Goal: Task Accomplishment & Management: Manage account settings

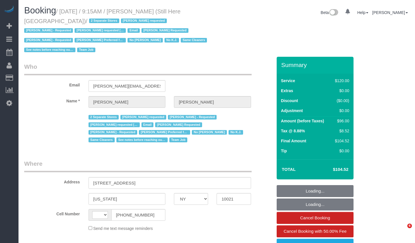
select select "NY"
select select "string:US"
select select "90"
select select "string:stripe-pm_1Oyz8t4VGloSiKo71skqOF54"
select select "object:1166"
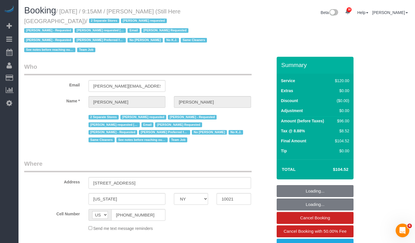
select select "number:89"
select select "number:90"
select select "number:15"
select select "number:5"
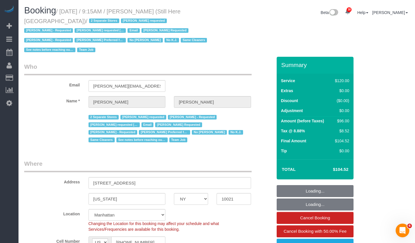
select select "object:1627"
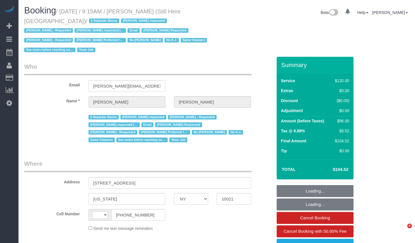
select select "NY"
select select "object:550"
select select "string:US"
select select "90"
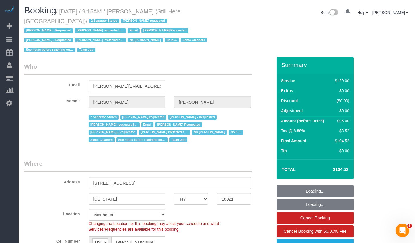
scroll to position [99, 0]
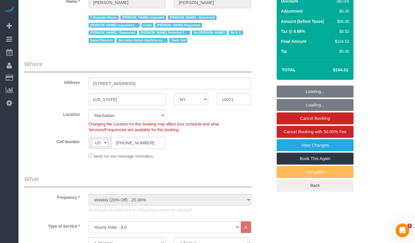
select select "number:89"
select select "number:90"
select select "number:15"
select select "number:5"
select select "object:1624"
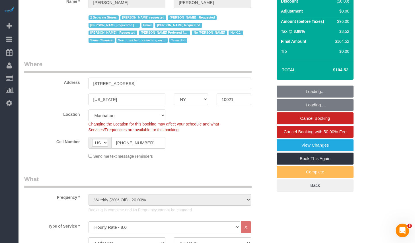
select select "string:stripe-pm_1Oyz8t4VGloSiKo71skqOF54"
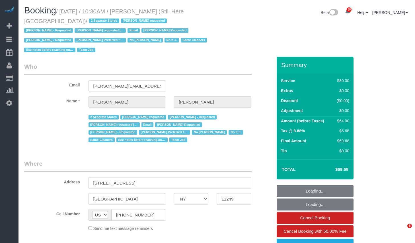
select select "NY"
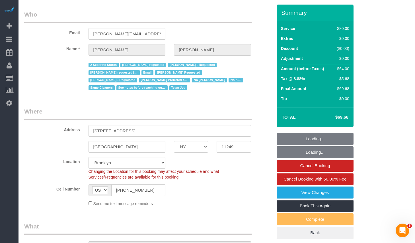
select select "object:882"
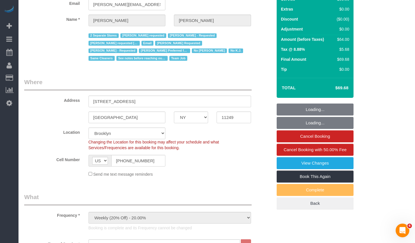
select select "string:stripe-pm_1Oyz8t4VGloSiKo71skqOF54"
select select "number:89"
select select "number:90"
select select "number:15"
select select "number:5"
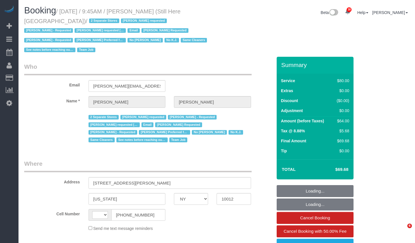
select select "NY"
select select "object:625"
select select "string:US"
select select "string:stripe-pm_1Oyz8t4VGloSiKo71skqOF54"
select select "number:89"
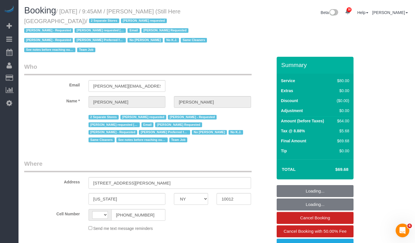
select select "number:90"
select select "number:15"
select select "number:5"
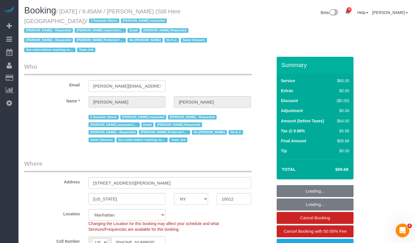
select select "object:1174"
select select "NY"
select select "string:stripe-pm_1Oyz8t4VGloSiKo71skqOF54"
select select "object:1627"
select select "number:89"
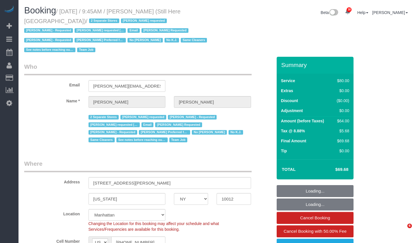
select select "number:90"
select select "number:15"
select select "number:5"
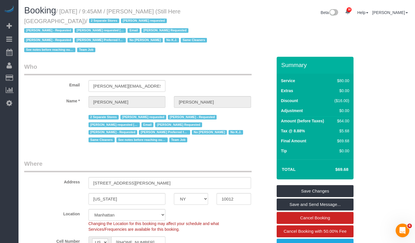
scroll to position [95, 0]
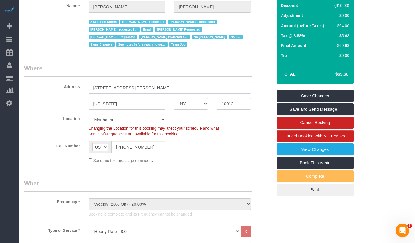
drag, startPoint x: 141, startPoint y: 90, endPoint x: 81, endPoint y: 88, distance: 60.4
click at [81, 88] on div "Address 268 Elizabeth Street" at bounding box center [148, 78] width 257 height 29
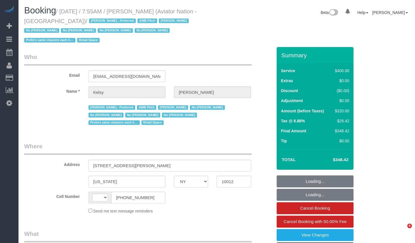
select select "NY"
select select "object:533"
select select "number:89"
select select "number:90"
select select "number:15"
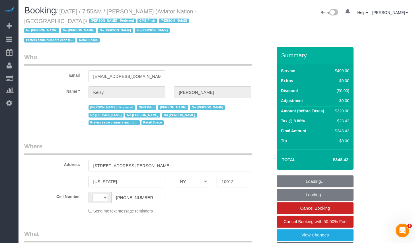
select select "number:5"
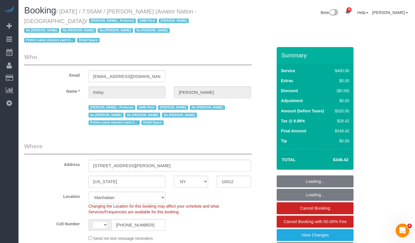
select select "string:[GEOGRAPHIC_DATA]"
select select "2"
select select "150"
select select "object:1592"
select select "string:stripe-pm_1PTRyR4VGloSiKo7PsbgBwLW"
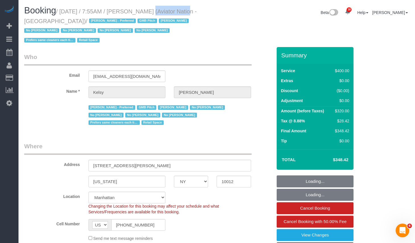
drag, startPoint x: 140, startPoint y: 11, endPoint x: 178, endPoint y: 13, distance: 37.9
click at [178, 13] on small "/ October 13, 2025 / 7:55AM / Kelsy Gonzalez (Aviator Nation - NYC) / Alketa To…" at bounding box center [110, 25] width 173 height 35
copy small "Kelsy Gonzalez"
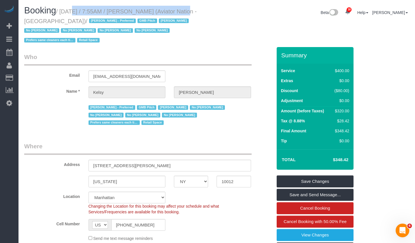
copy small "October 13, 2025 / 7:55AM / Kelsy Gonzalez"
drag, startPoint x: 64, startPoint y: 11, endPoint x: 177, endPoint y: 12, distance: 113.0
click at [177, 12] on small "/ October 13, 2025 / 7:55AM / Kelsy Gonzalez (Aviator Nation - NYC) / Alketa To…" at bounding box center [110, 25] width 173 height 35
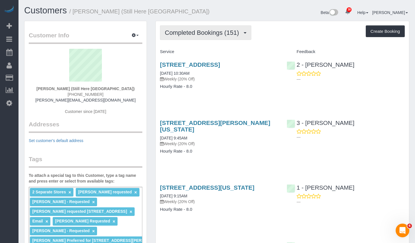
click at [218, 35] on span "Completed Bookings (151)" at bounding box center [203, 32] width 77 height 7
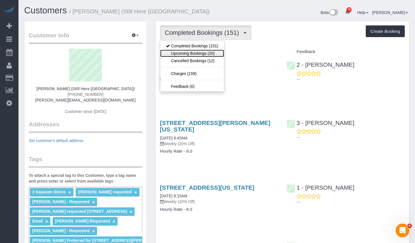
click at [197, 51] on link "Upcoming Bookings (20)" at bounding box center [192, 53] width 64 height 7
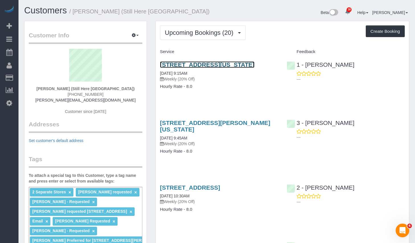
click at [188, 64] on link "905 Madison Avenue, New York, NY 10021" at bounding box center [207, 64] width 95 height 7
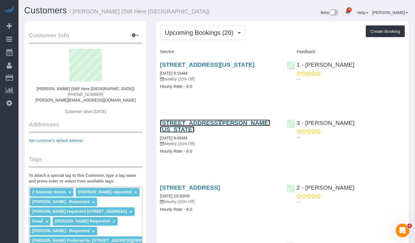
click at [192, 131] on link "268 Elizabeth Street, New York, NY 10012" at bounding box center [215, 125] width 110 height 13
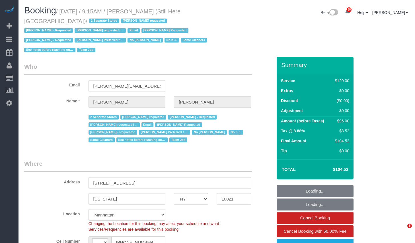
select select "NY"
select select "string:stripe-pm_1Oyz8t4VGloSiKo71skqOF54"
select select "string:[GEOGRAPHIC_DATA]"
select select "number:89"
select select "number:90"
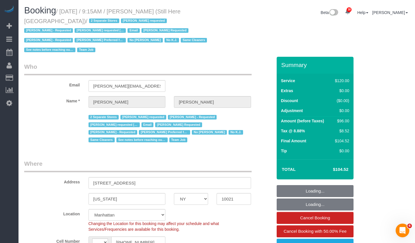
select select "number:15"
select select "number:5"
select select "object:1179"
select select "90"
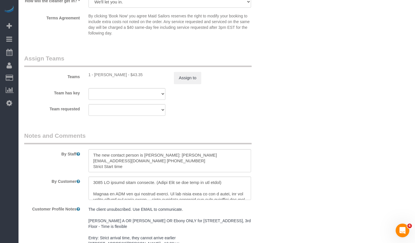
scroll to position [729, 0]
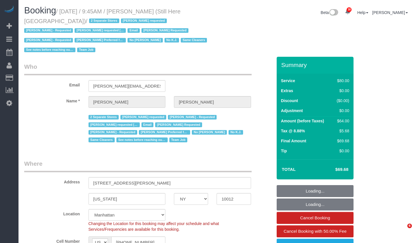
select select "NY"
select select "string:stripe-pm_1Oyz8t4VGloSiKo71skqOF54"
select select "number:89"
select select "number:90"
select select "number:15"
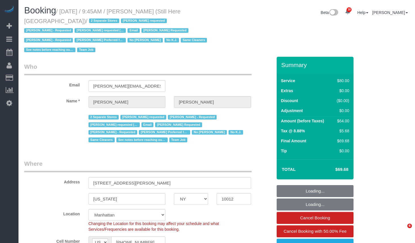
select select "number:5"
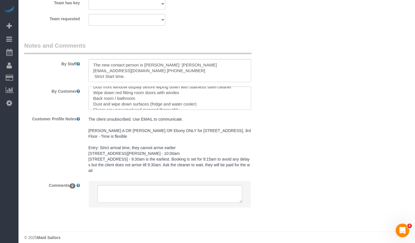
scroll to position [68, 0]
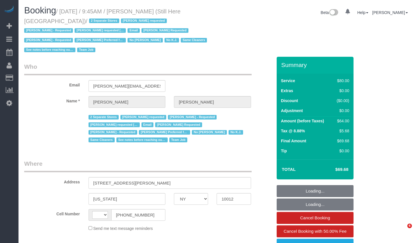
select select "NY"
select select "object:620"
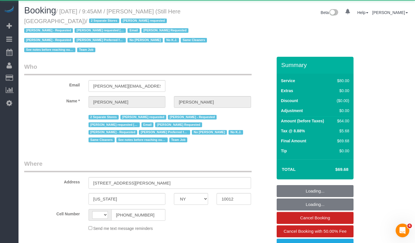
select select "string:[GEOGRAPHIC_DATA]"
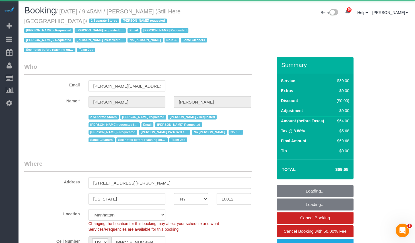
select select "string:stripe-pm_1Oyz8t4VGloSiKo71skqOF54"
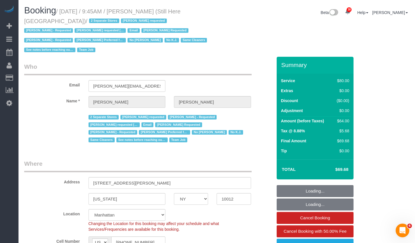
select select "object:1620"
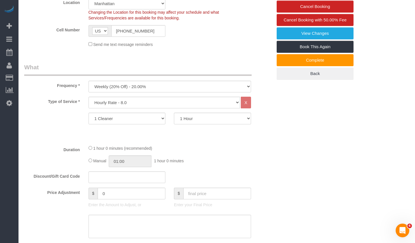
scroll to position [143, 0]
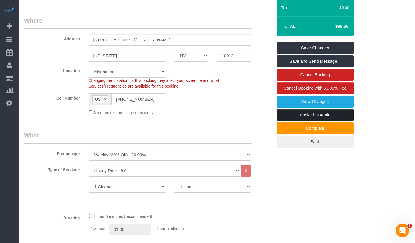
click at [309, 113] on link "Book This Again" at bounding box center [315, 115] width 77 height 12
select select "NY"
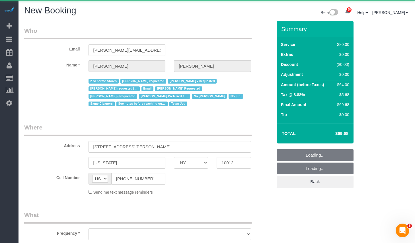
select select "string:stripe-pm_1Oyz8t4VGloSiKo71skqOF54"
select select "number:89"
select select "number:90"
select select "number:15"
select select "number:5"
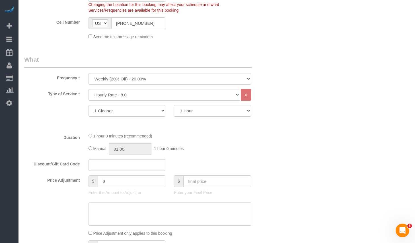
scroll to position [223, 0]
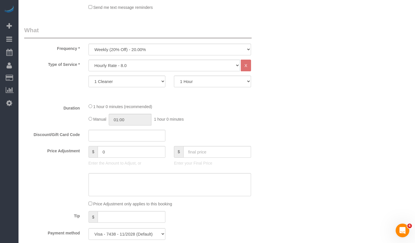
select select "object:2675"
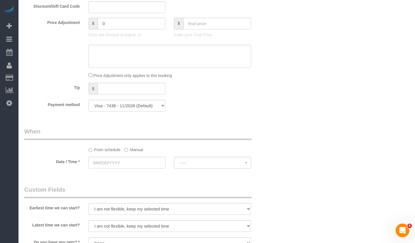
scroll to position [443, 0]
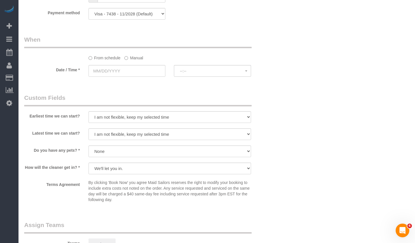
click at [151, 77] on div at bounding box center [127, 77] width 77 height 1
click at [151, 72] on input "text" at bounding box center [127, 71] width 77 height 12
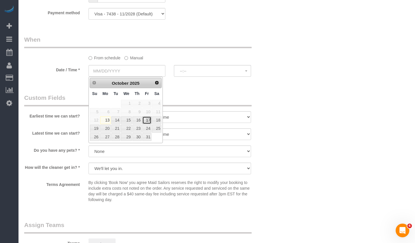
click at [147, 119] on link "17" at bounding box center [146, 120] width 9 height 8
type input "10/17/2025"
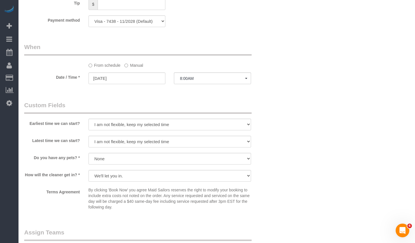
scroll to position [467, 0]
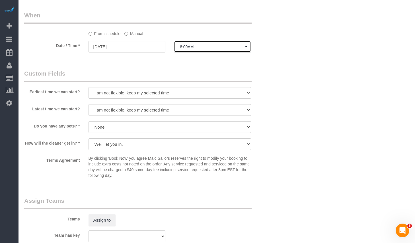
click at [202, 48] on span "8:00AM" at bounding box center [212, 46] width 65 height 5
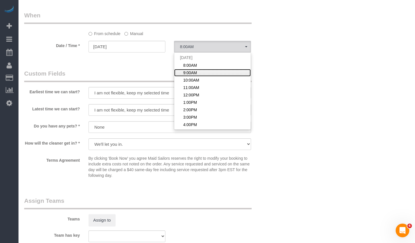
click at [198, 73] on link "9:00AM" at bounding box center [212, 72] width 77 height 7
select select "spot43"
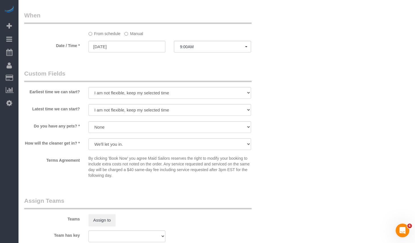
click at [138, 35] on label "Manual" at bounding box center [133, 33] width 19 height 8
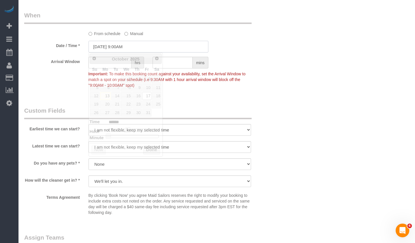
click at [136, 46] on input "10/17/2025 9:00AM" at bounding box center [149, 47] width 120 height 12
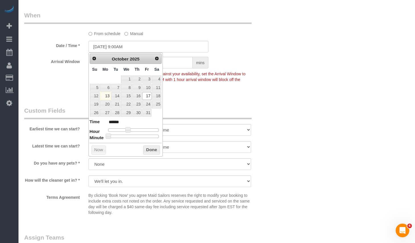
drag, startPoint x: 134, startPoint y: 138, endPoint x: 146, endPoint y: 137, distance: 11.4
click at [145, 138] on div "Prev Next October 2025 Su Mo Tu We Th Fr Sa 1 2 3 4 5 6 7 8 9 10 11 12 13 14 15…" at bounding box center [126, 104] width 75 height 104
type input "10/17/2025 9:40AM"
type input "******"
type input "10/17/2025 9:45AM"
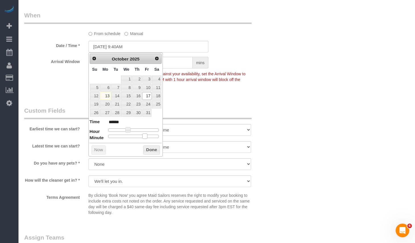
type input "******"
click at [147, 136] on div at bounding box center [133, 135] width 51 height 3
click at [151, 146] on button "Done" at bounding box center [151, 149] width 17 height 9
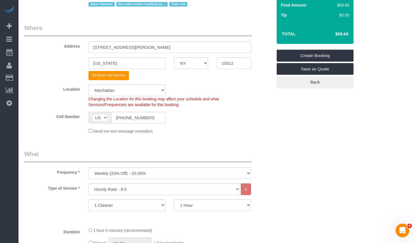
scroll to position [227, 0]
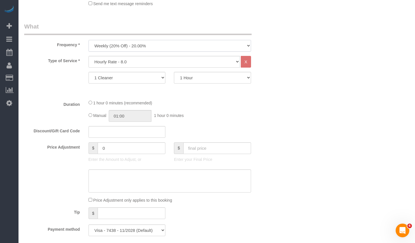
click at [156, 45] on select "One Time Weekly (20% Off) - 20.00% Every 2 Weeks (15% Off) - 15.00% Every 4 Wee…" at bounding box center [170, 46] width 163 height 12
select select "object:2676"
click at [89, 40] on select "One Time Weekly (20% Off) - 20.00% Every 2 Weeks (15% Off) - 15.00% Every 4 Wee…" at bounding box center [170, 46] width 163 height 12
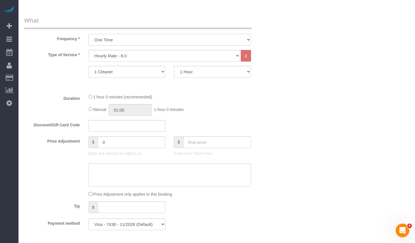
scroll to position [167, 0]
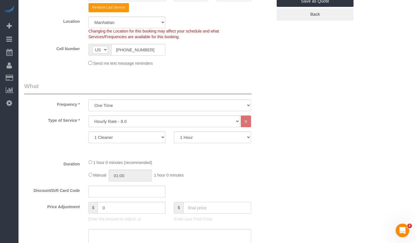
click at [208, 204] on input "text" at bounding box center [217, 208] width 68 height 12
type input "64"
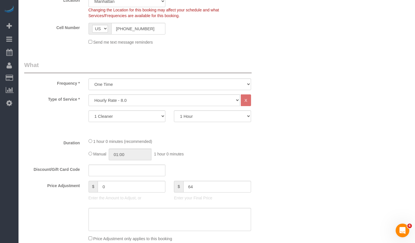
type input "-21.22"
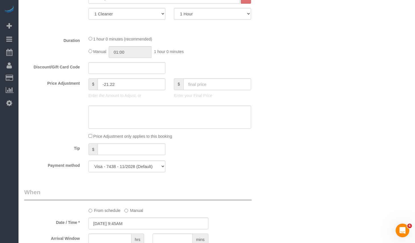
scroll to position [252, 0]
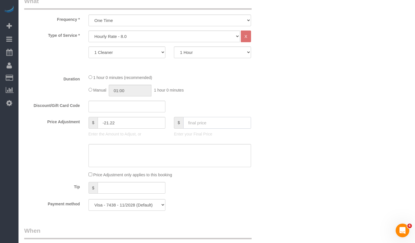
click at [219, 117] on input "text" at bounding box center [217, 123] width 68 height 12
paste input "69.68"
type input "69.68"
click at [256, 134] on div "Price Adjustment $ -21.22 Enter the Amount to Adjust, or $ 69.68 Enter your Fin…" at bounding box center [148, 128] width 257 height 23
click at [270, 139] on div "Price Adjustment $ -21.22 Enter the Amount to Adjust, or $ 69.68 Enter your Fin…" at bounding box center [148, 128] width 257 height 23
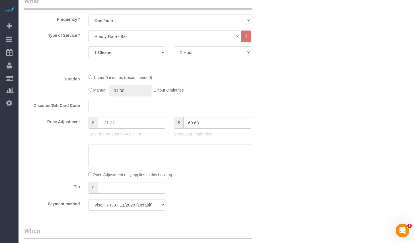
type input "-16"
click at [124, 134] on p "Enter the Amount to Adjust, or" at bounding box center [127, 134] width 77 height 6
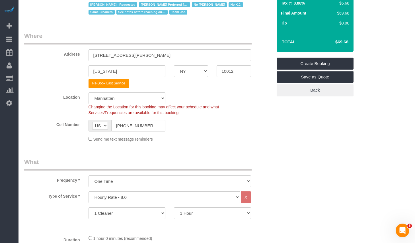
scroll to position [0, 0]
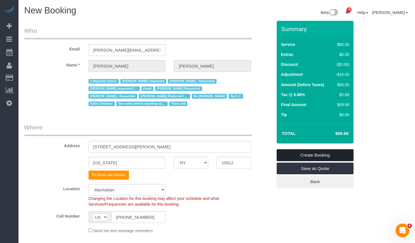
click at [315, 153] on link "Create Booking" at bounding box center [315, 155] width 77 height 12
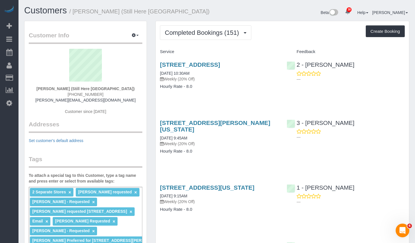
click at [216, 34] on span "Completed Bookings (151)" at bounding box center [203, 32] width 77 height 7
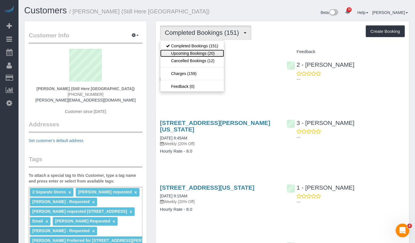
click at [194, 55] on link "Upcoming Bookings (20)" at bounding box center [192, 53] width 64 height 7
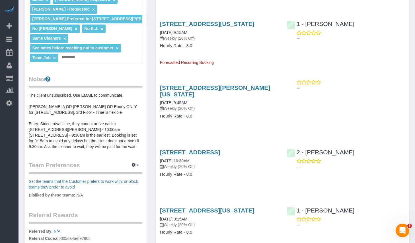
scroll to position [232, 0]
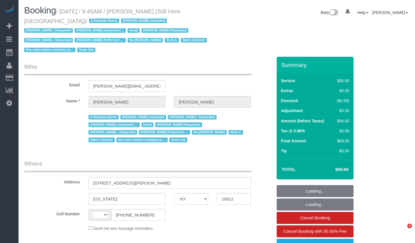
select select "NY"
select select "number:89"
select select "number:90"
select select "number:15"
select select "number:5"
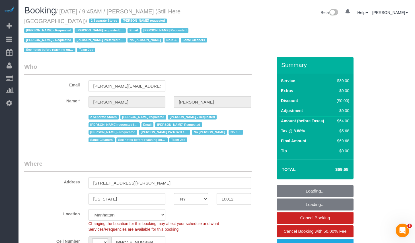
select select "string:[GEOGRAPHIC_DATA]"
select select "string:stripe-pm_1Oyz8t4VGloSiKo71skqOF54"
select select "object:1620"
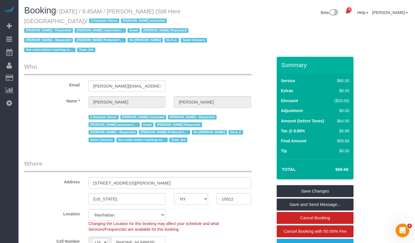
drag, startPoint x: 333, startPoint y: 169, endPoint x: 353, endPoint y: 169, distance: 19.6
click at [353, 169] on div "Total $69.68" at bounding box center [315, 169] width 77 height 20
copy table "Total"
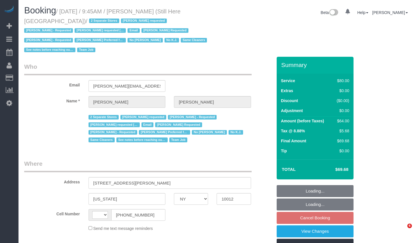
select select "NY"
select select "string:[GEOGRAPHIC_DATA]"
select select "object:1004"
select select "number:89"
select select "number:90"
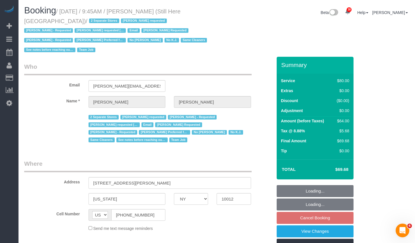
select select "number:15"
select select "number:5"
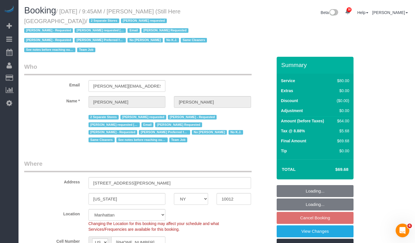
select select "object:1022"
select select "string:stripe-pm_1Oyz8t4VGloSiKo71skqOF54"
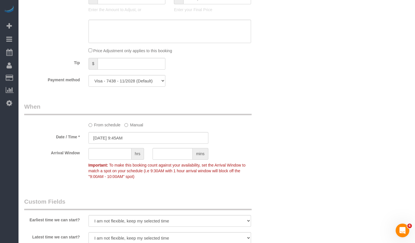
scroll to position [310, 0]
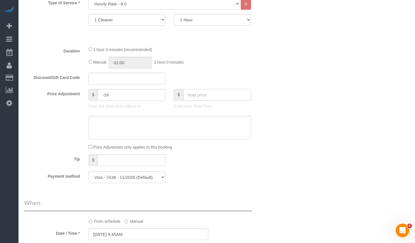
click at [210, 93] on input "text" at bounding box center [217, 95] width 68 height 12
type input "0"
click at [305, 72] on div "Who Email francesca@stillhere.nyc Name * Francesca Racanelli 2 Separate Stores …" at bounding box center [216, 215] width 385 height 937
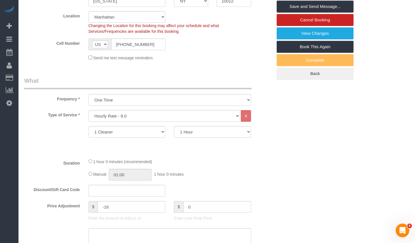
scroll to position [169, 0]
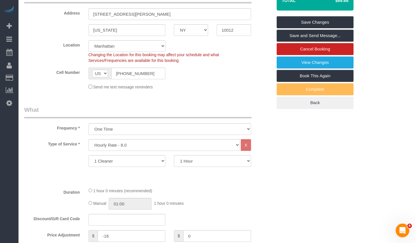
type input "-80"
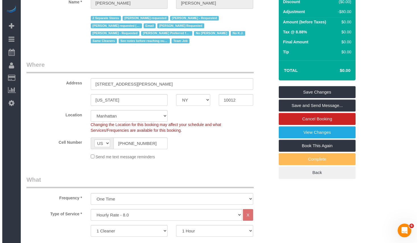
scroll to position [0, 0]
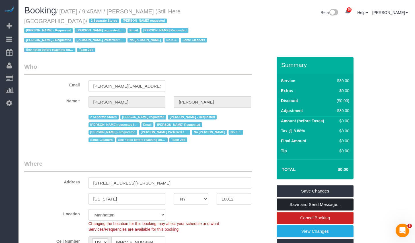
click at [304, 203] on link "Save and Send Message..." at bounding box center [315, 204] width 77 height 12
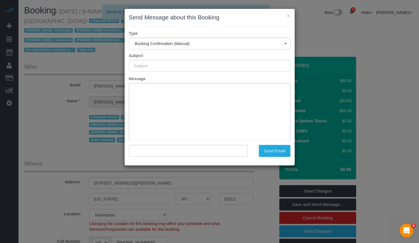
type input "Cleaning Confirmed for 10/17/2025 at 9:45am"
type input ""Francesca Racanelli" <francesca@stillhere.nyc>"
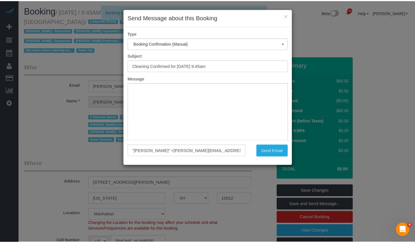
scroll to position [42, 0]
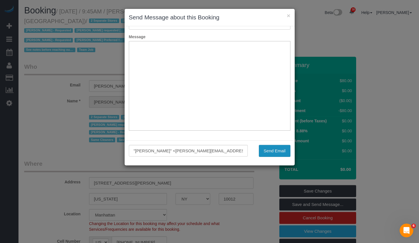
click at [272, 152] on button "Send Email" at bounding box center [275, 151] width 32 height 12
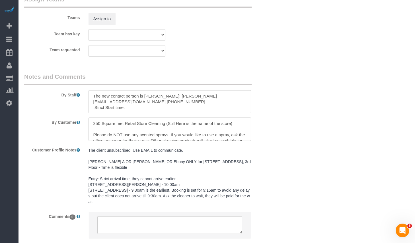
scroll to position [786, 0]
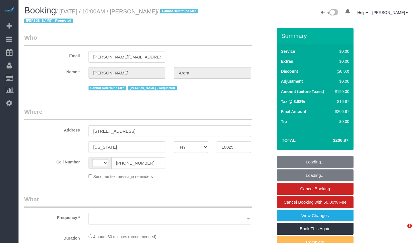
select select "NY"
select select "string:[GEOGRAPHIC_DATA]"
select select "object:823"
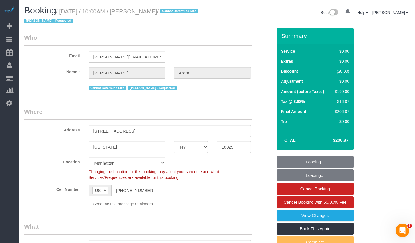
select select "string:stripe-pm_1SGLKR4VGloSiKo7rydHAwx8"
select select "2"
select select "object:932"
select select "2"
select select "spot1"
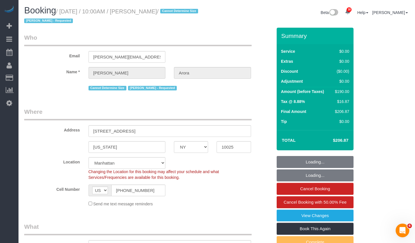
select select "number:89"
select select "number:90"
select select "number:15"
select select "number:6"
drag, startPoint x: 143, startPoint y: 12, endPoint x: 170, endPoint y: 13, distance: 27.6
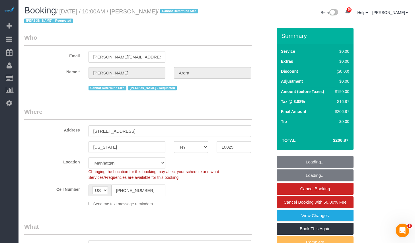
click at [170, 13] on small "/ October 13, 2025 / 10:00AM / Nitali Arora / Cannot Determine Size Emily Desen…" at bounding box center [112, 16] width 176 height 16
copy small "Nitali Arora"
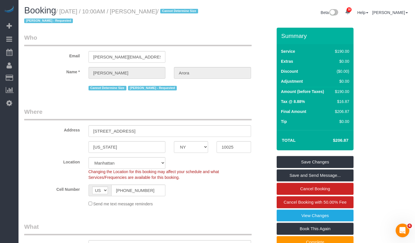
drag, startPoint x: 67, startPoint y: 12, endPoint x: 171, endPoint y: 14, distance: 103.9
click at [171, 14] on small "/ October 13, 2025 / 10:00AM / Nitali Arora / Cannot Determine Size Emily Desen…" at bounding box center [112, 16] width 176 height 16
copy small "October 13, 2025 / 10:00AM / Nitali Arora"
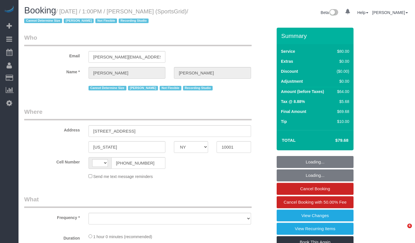
select select "NY"
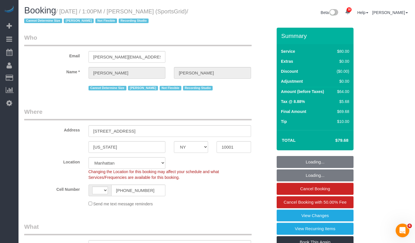
select select "object:1153"
select select "string:[GEOGRAPHIC_DATA]"
select select "string:stripe-pm_1QoRfo4VGloSiKo7CpkoBSCp"
select select "number:89"
select select "number:90"
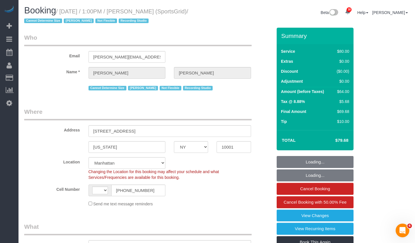
select select "number:15"
select select "number:7"
select select "number:21"
select select "spot1"
drag, startPoint x: 140, startPoint y: 11, endPoint x: 215, endPoint y: 16, distance: 75.3
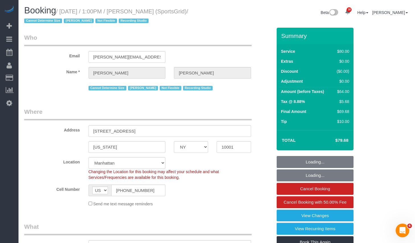
click at [215, 16] on div "Booking / [DATE] / 1:00PM / [PERSON_NAME] (SportsGrid) / Cannot Determine Size …" at bounding box center [118, 17] width 197 height 22
copy small "[PERSON_NAME] (SportsGrid) / Cannot Determine Size [PERSON_NAME] Not Flexible R…"
click at [206, 10] on h1 "Booking / [DATE] / 1:00PM / [PERSON_NAME] (SportsGrid) / Cannot Determine Size …" at bounding box center [118, 15] width 189 height 19
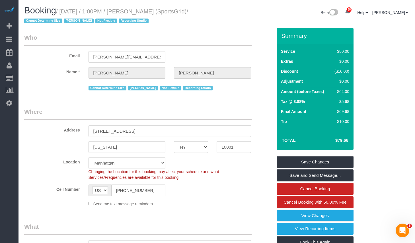
drag, startPoint x: 140, startPoint y: 11, endPoint x: 205, endPoint y: 13, distance: 64.4
click at [205, 13] on h1 "Booking / [DATE] / 1:00PM / [PERSON_NAME] (SportsGrid) / Cannot Determine Size …" at bounding box center [118, 15] width 189 height 19
copy small "[PERSON_NAME]"
drag, startPoint x: 65, startPoint y: 11, endPoint x: 55, endPoint y: 25, distance: 17.5
click at [55, 25] on h1 "Booking / [DATE] / 1:00PM / [PERSON_NAME] (SportsGrid) / Cannot Determine Size …" at bounding box center [118, 15] width 189 height 19
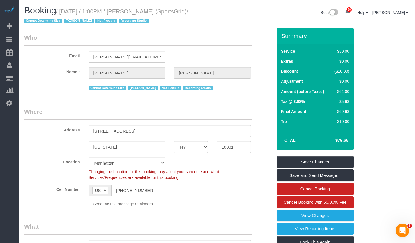
copy small "[DATE] / 1:00PM / [PERSON_NAME] (SportsGrid)"
